Goal: Task Accomplishment & Management: Manage account settings

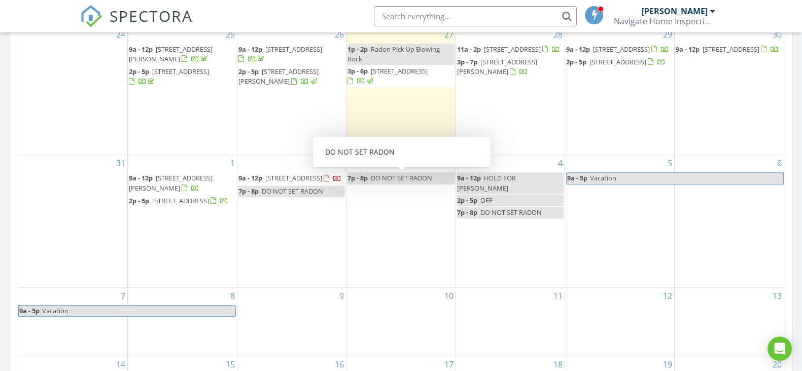
scroll to position [443, 0]
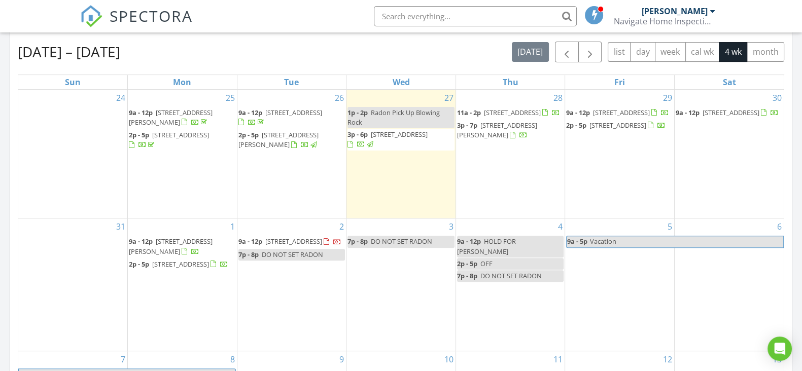
click at [542, 116] on div at bounding box center [545, 113] width 6 height 7
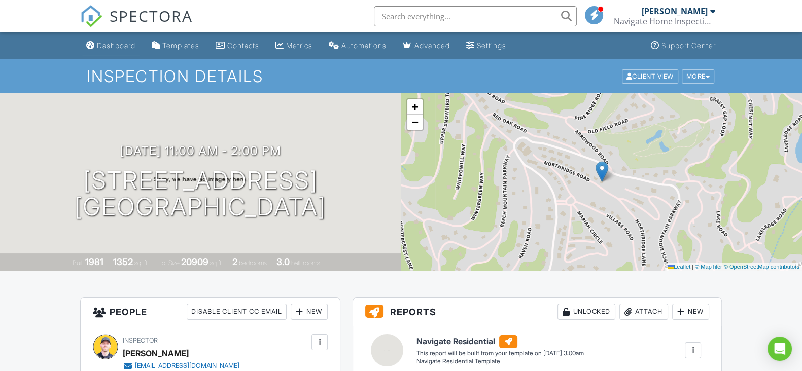
click at [129, 46] on div "Dashboard" at bounding box center [116, 45] width 39 height 9
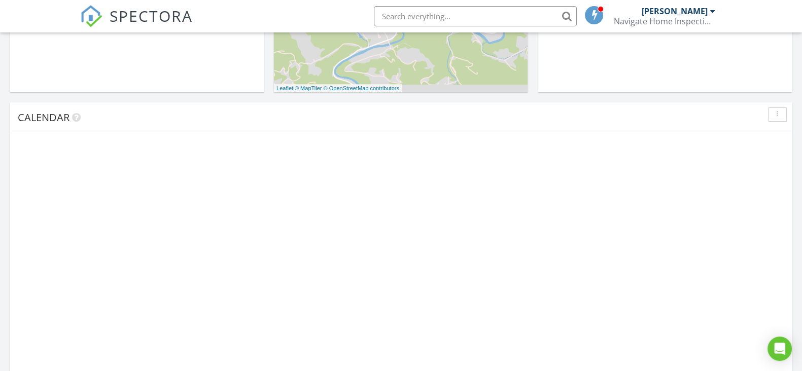
scroll to position [443, 0]
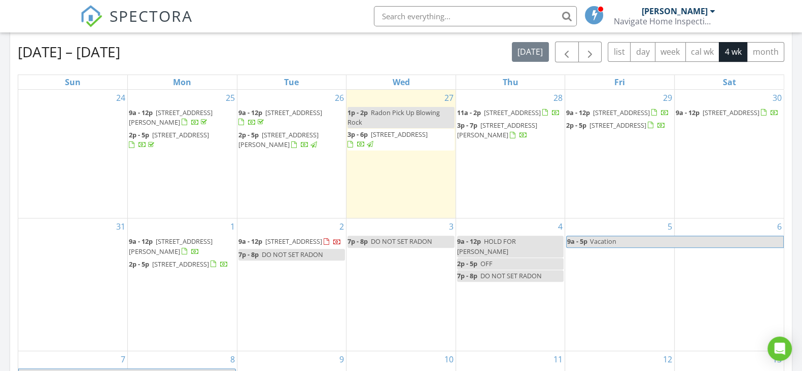
click at [479, 140] on span "1866 Goforth Rd, Blowing Rock 28605" at bounding box center [497, 130] width 80 height 19
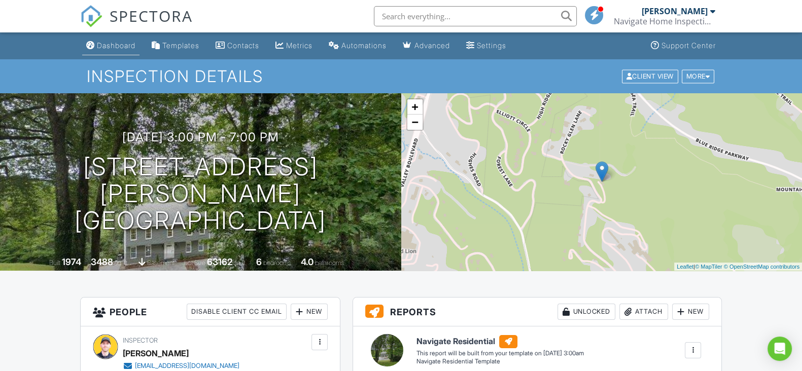
click at [119, 49] on div "Dashboard" at bounding box center [116, 45] width 39 height 9
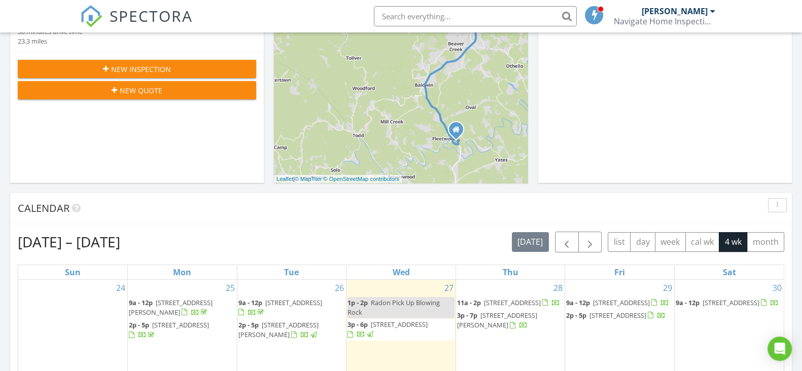
scroll to position [443, 0]
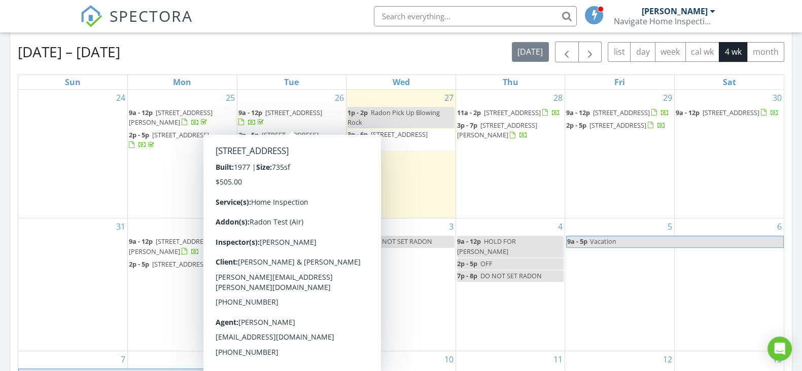
click at [286, 115] on span "448 Ski Crest Park, Blowing Rock 28605" at bounding box center [293, 112] width 57 height 9
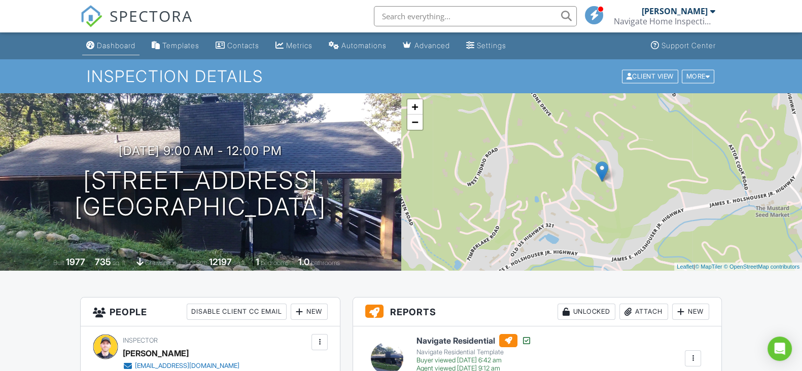
click at [120, 48] on div "Dashboard" at bounding box center [116, 45] width 39 height 9
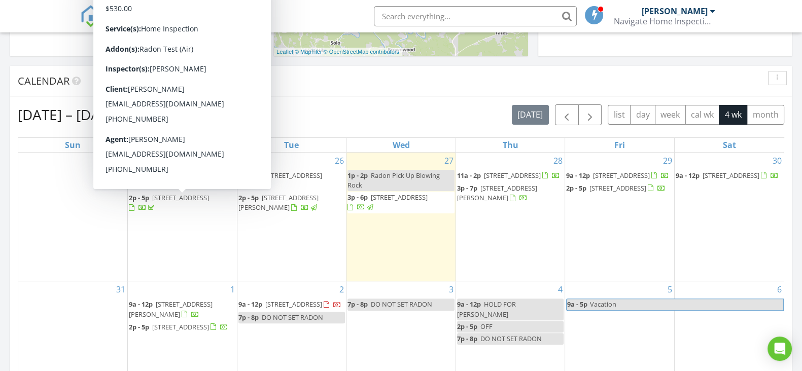
scroll to position [317, 0]
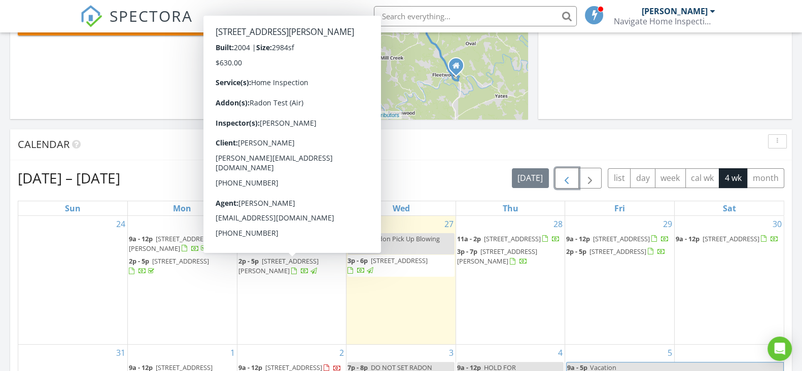
click at [561, 183] on button "button" at bounding box center [567, 178] width 24 height 21
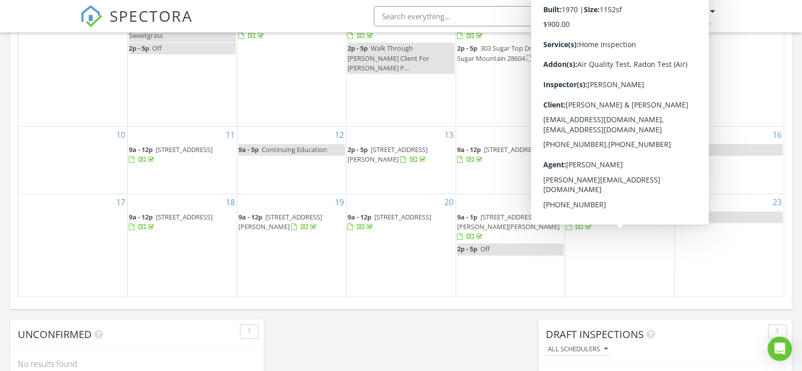
scroll to position [571, 0]
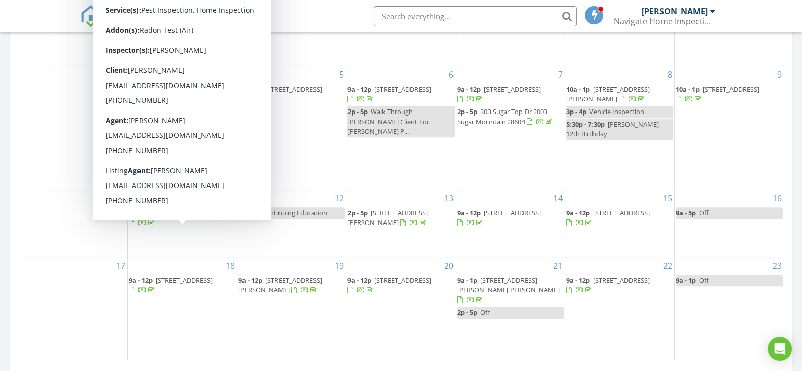
drag, startPoint x: 181, startPoint y: 236, endPoint x: 59, endPoint y: 18, distance: 249.6
click at [59, 18] on nav "SPECTORA [PERSON_NAME] Navigate Home Inspections Role: Inspector Change Role Da…" at bounding box center [401, 16] width 802 height 32
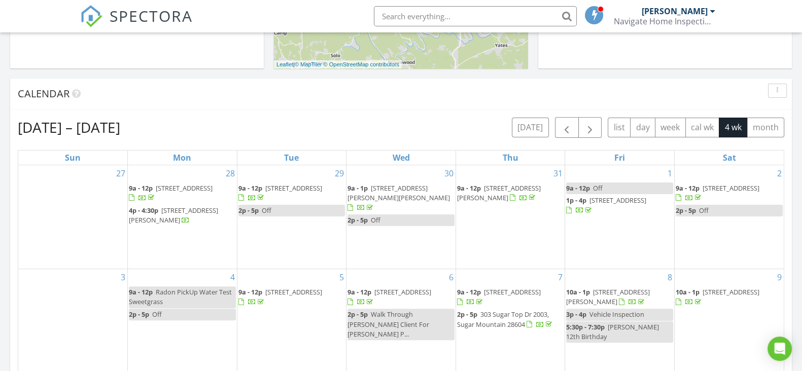
scroll to position [381, 0]
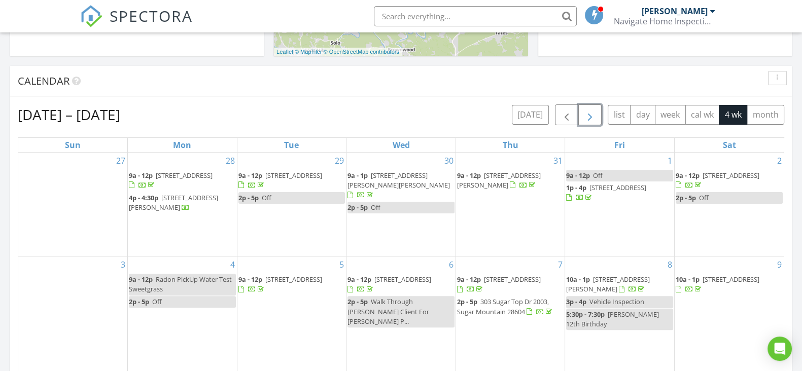
click at [587, 117] on span "button" at bounding box center [590, 115] width 12 height 12
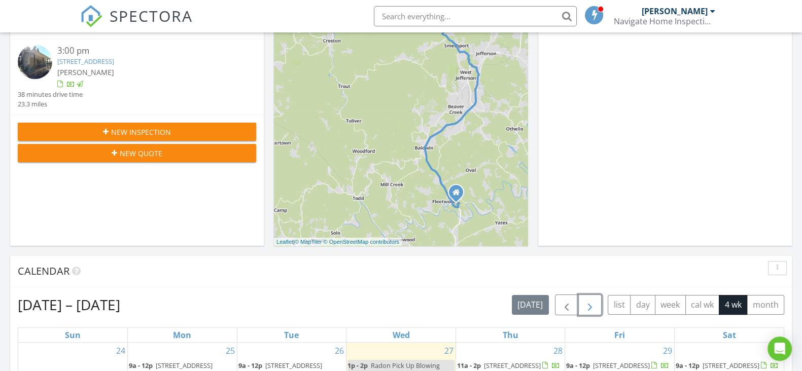
scroll to position [0, 0]
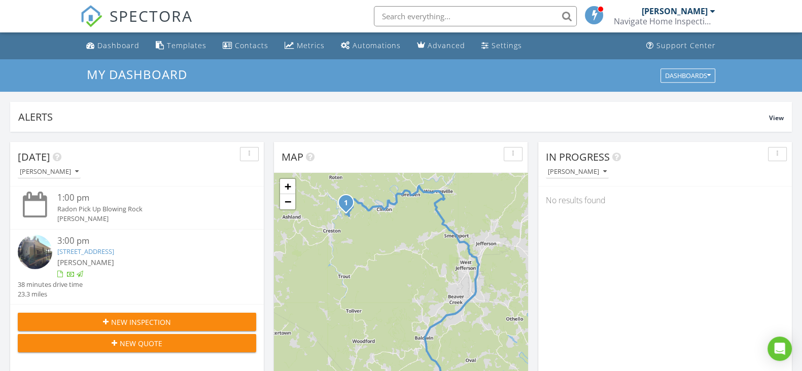
drag, startPoint x: 700, startPoint y: 14, endPoint x: 704, endPoint y: 19, distance: 6.9
click at [700, 14] on div "[PERSON_NAME]" at bounding box center [675, 11] width 66 height 10
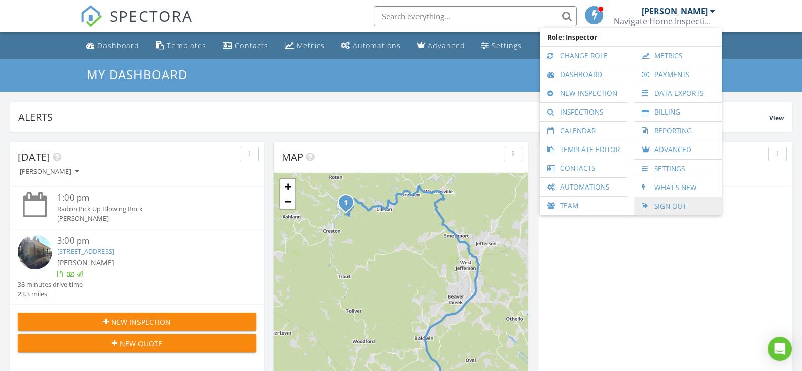
drag, startPoint x: 680, startPoint y: 209, endPoint x: 679, endPoint y: 214, distance: 5.1
click at [680, 210] on link "Sign Out" at bounding box center [678, 206] width 78 height 18
